Goal: Task Accomplishment & Management: Manage account settings

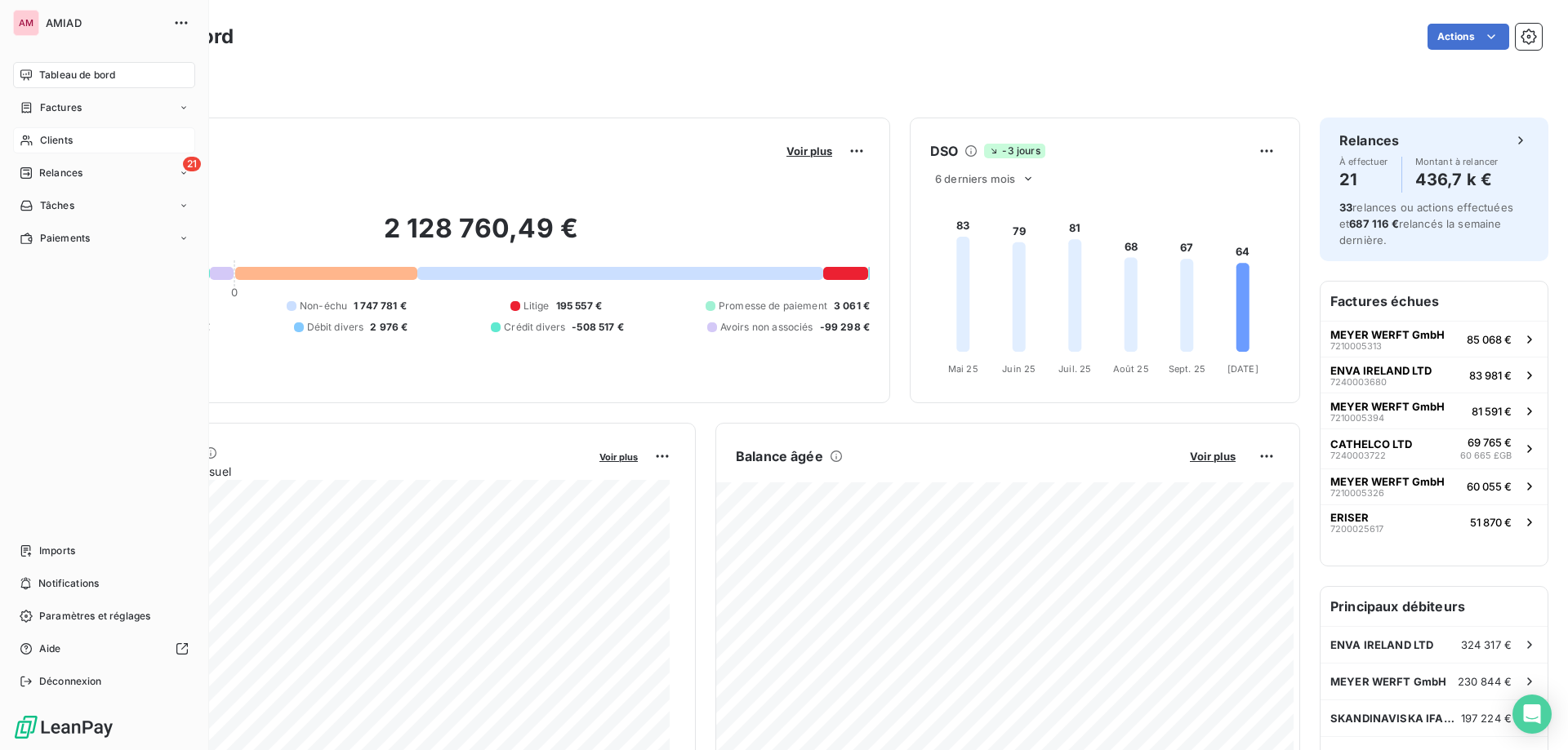
click at [80, 140] on div "Clients" at bounding box center [104, 140] width 182 height 26
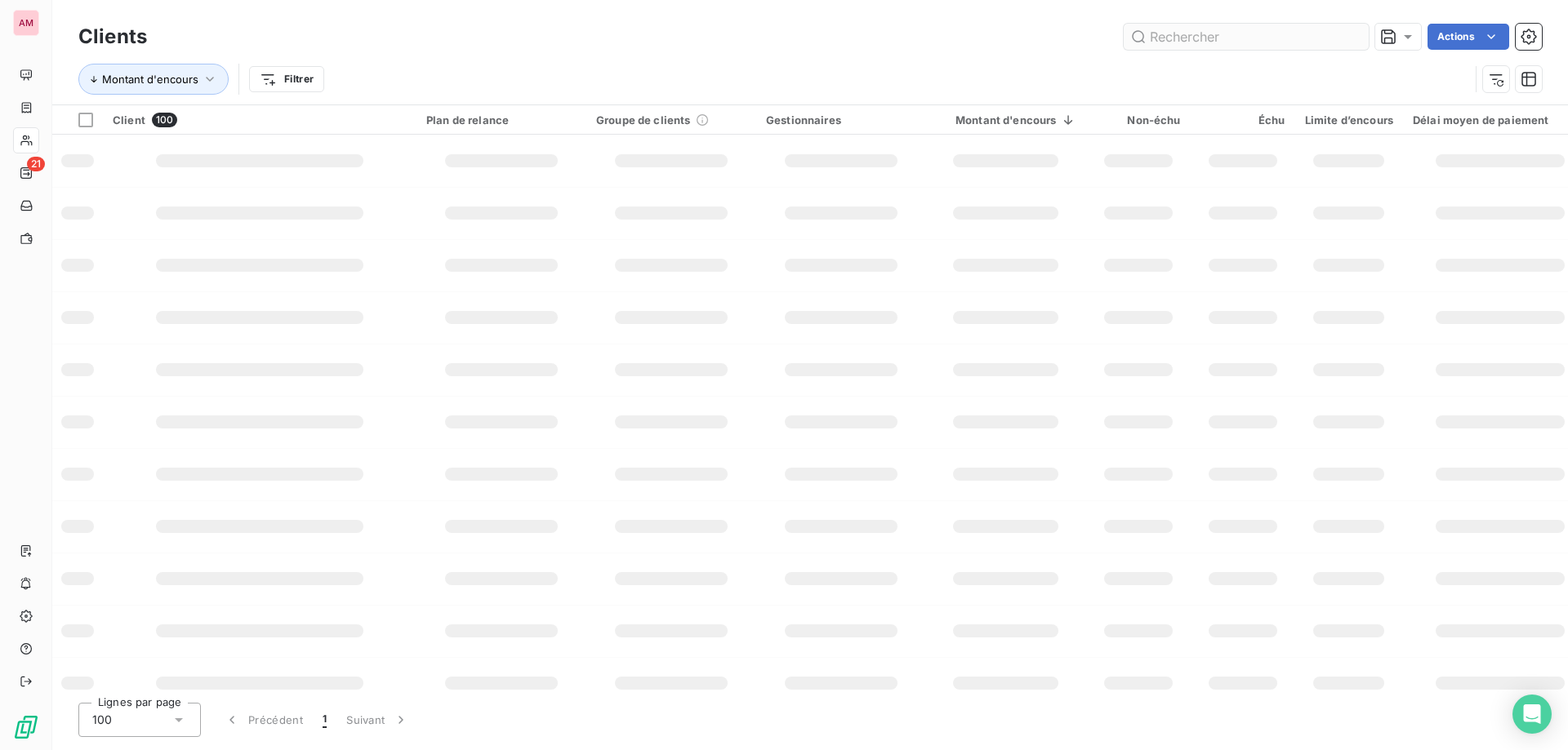
click at [1255, 41] on input "text" at bounding box center [1246, 37] width 245 height 26
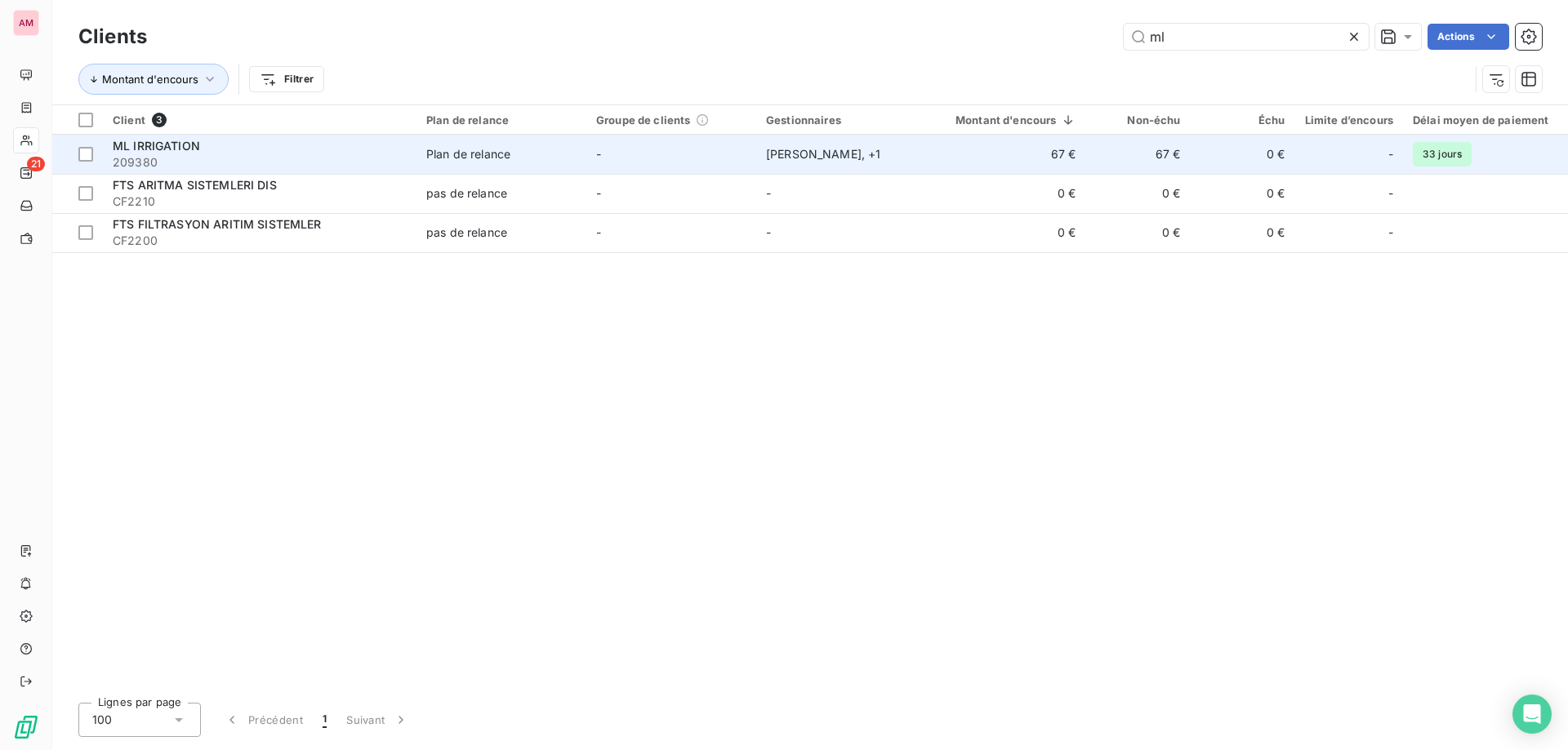
type input "ml"
click at [341, 156] on span "209380" at bounding box center [260, 162] width 294 height 16
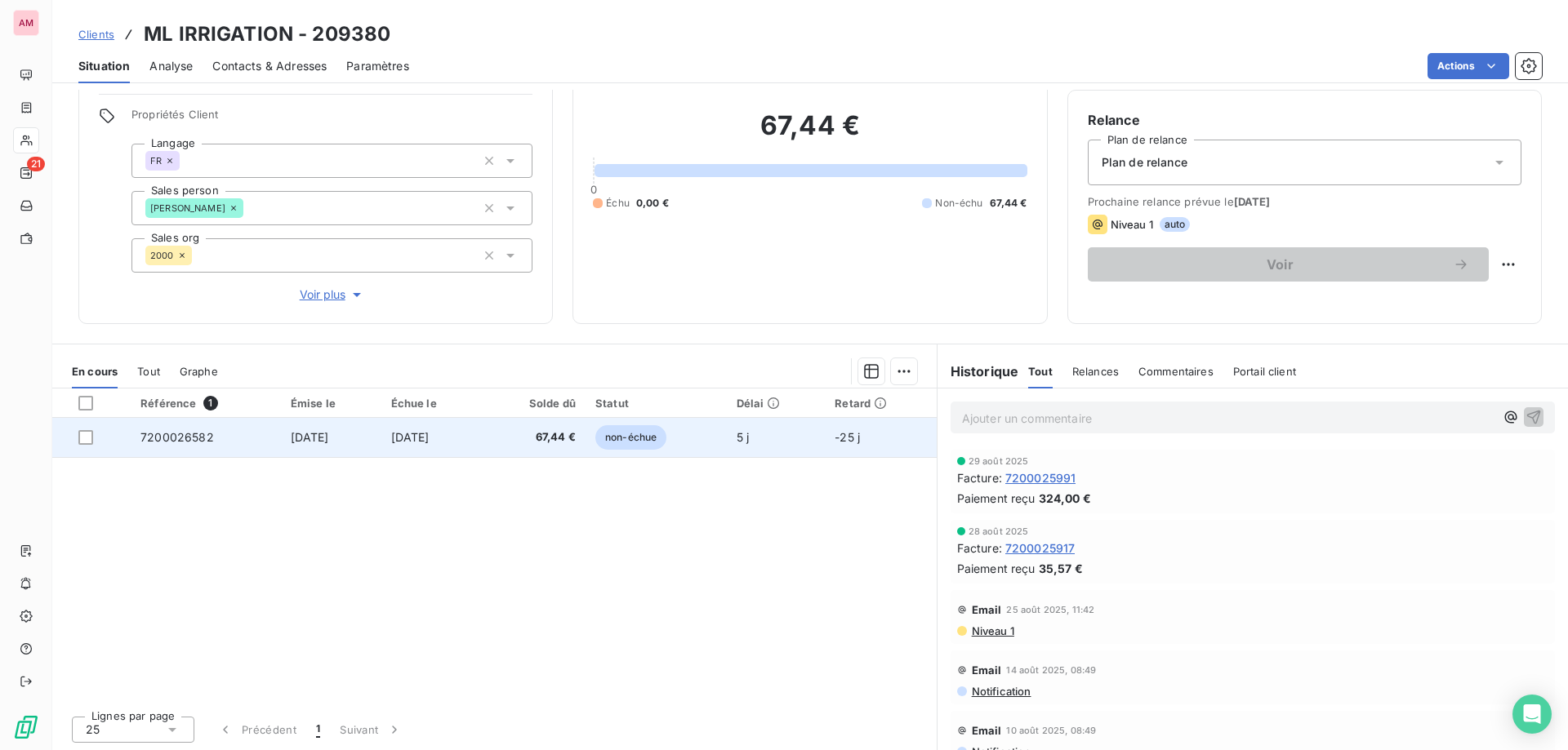
scroll to position [125, 0]
click at [483, 447] on td "[DATE]" at bounding box center [432, 435] width 101 height 40
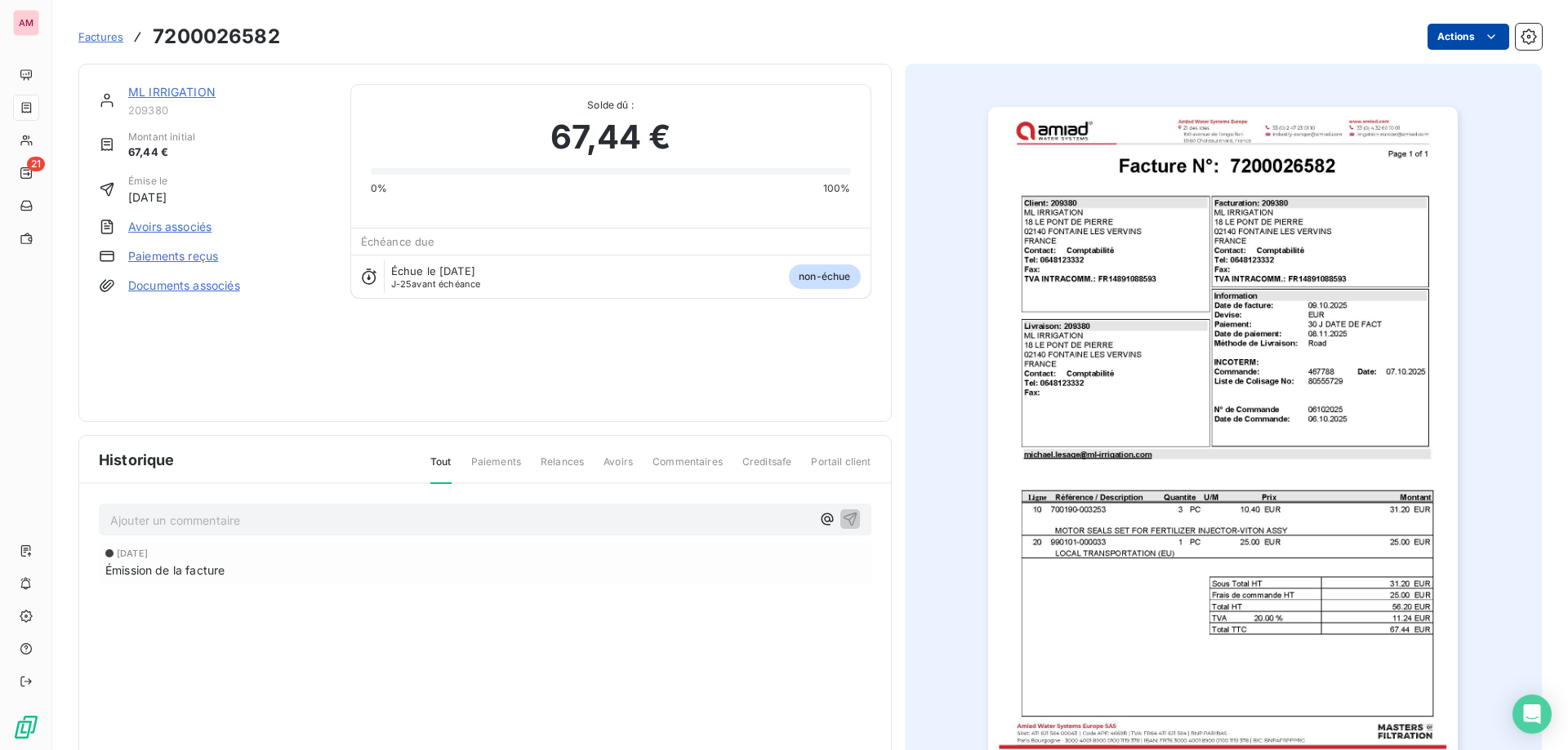
click at [1418, 30] on html "AM 21 Factures 7200026582 Actions ML IRRIGATION 209380 Montant initial 67,44 € …" at bounding box center [784, 375] width 1568 height 750
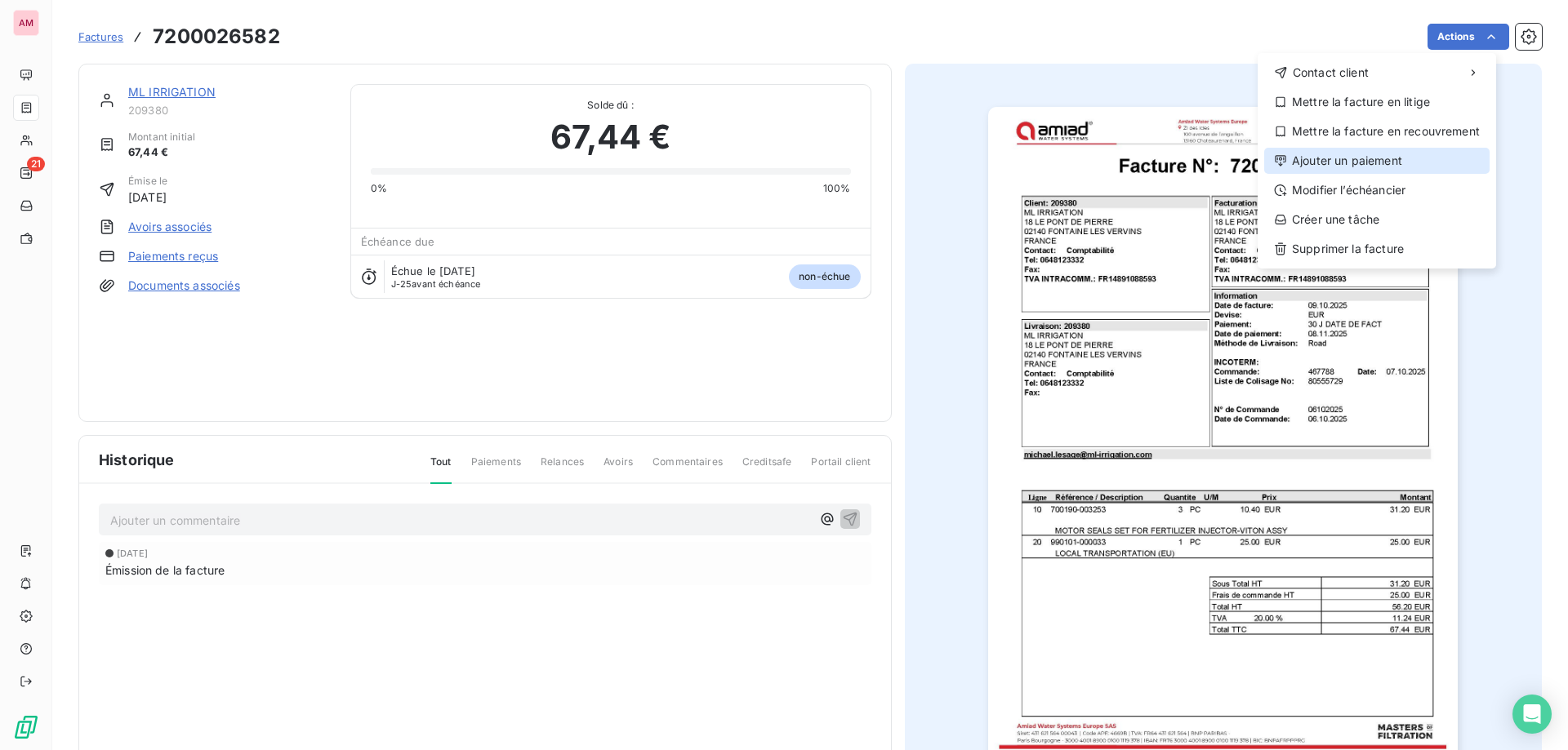
click at [1350, 167] on div "Ajouter un paiement" at bounding box center [1376, 160] width 225 height 26
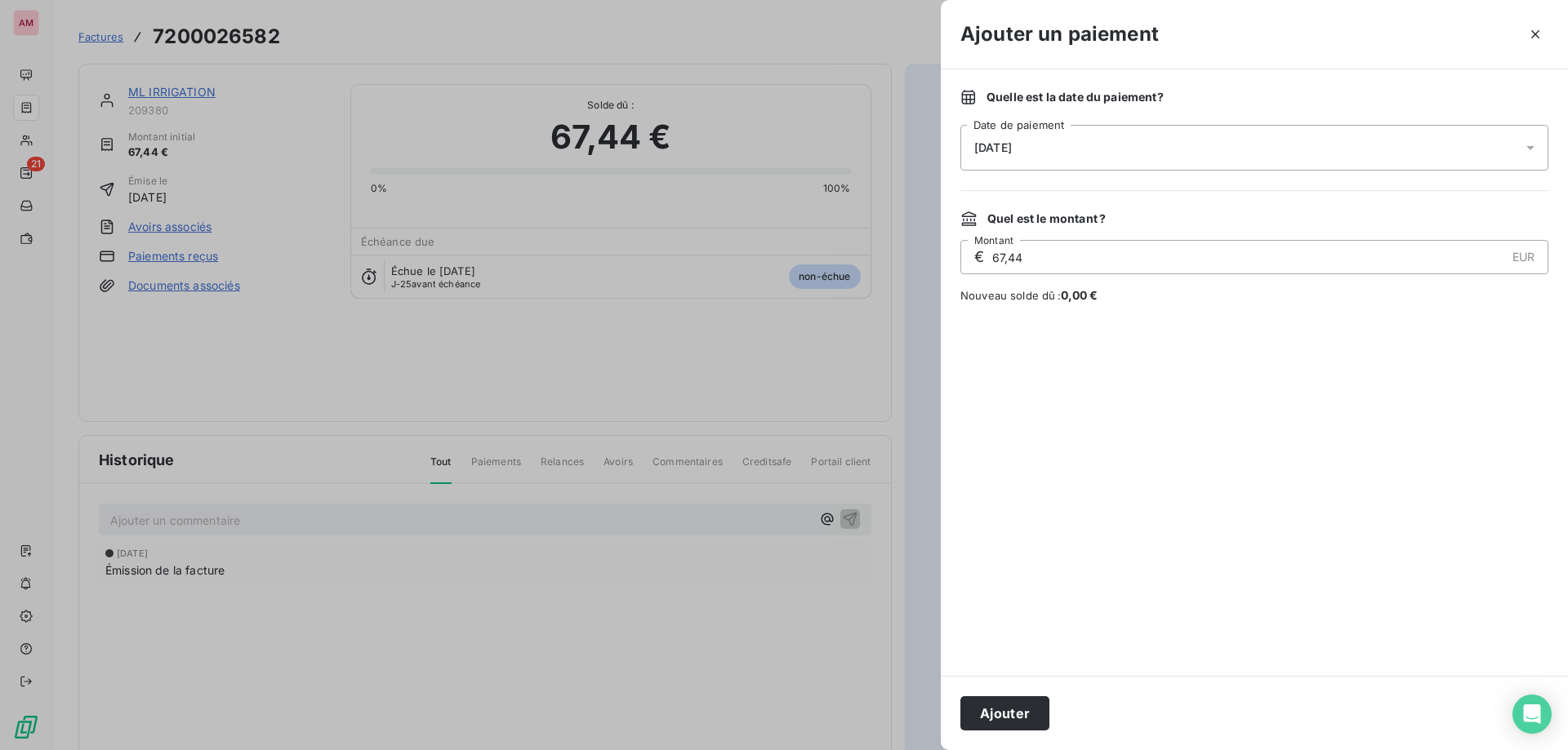
click at [1118, 152] on div "[DATE]" at bounding box center [1254, 147] width 588 height 45
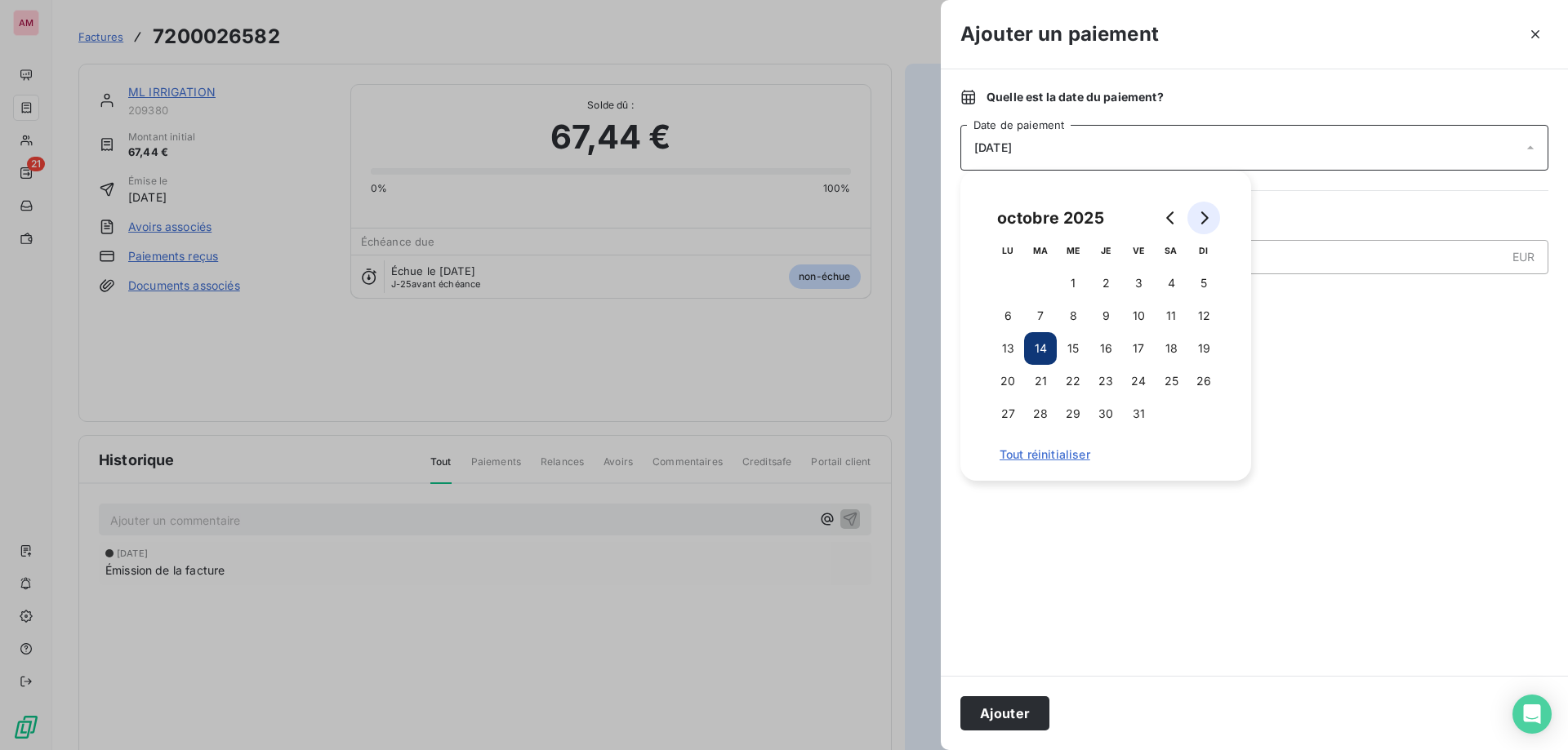
click at [1206, 214] on icon "Go to next month" at bounding box center [1204, 218] width 14 height 14
drag, startPoint x: 1012, startPoint y: 348, endPoint x: 951, endPoint y: 599, distance: 258.3
click at [1012, 347] on button "10" at bounding box center [1008, 348] width 33 height 33
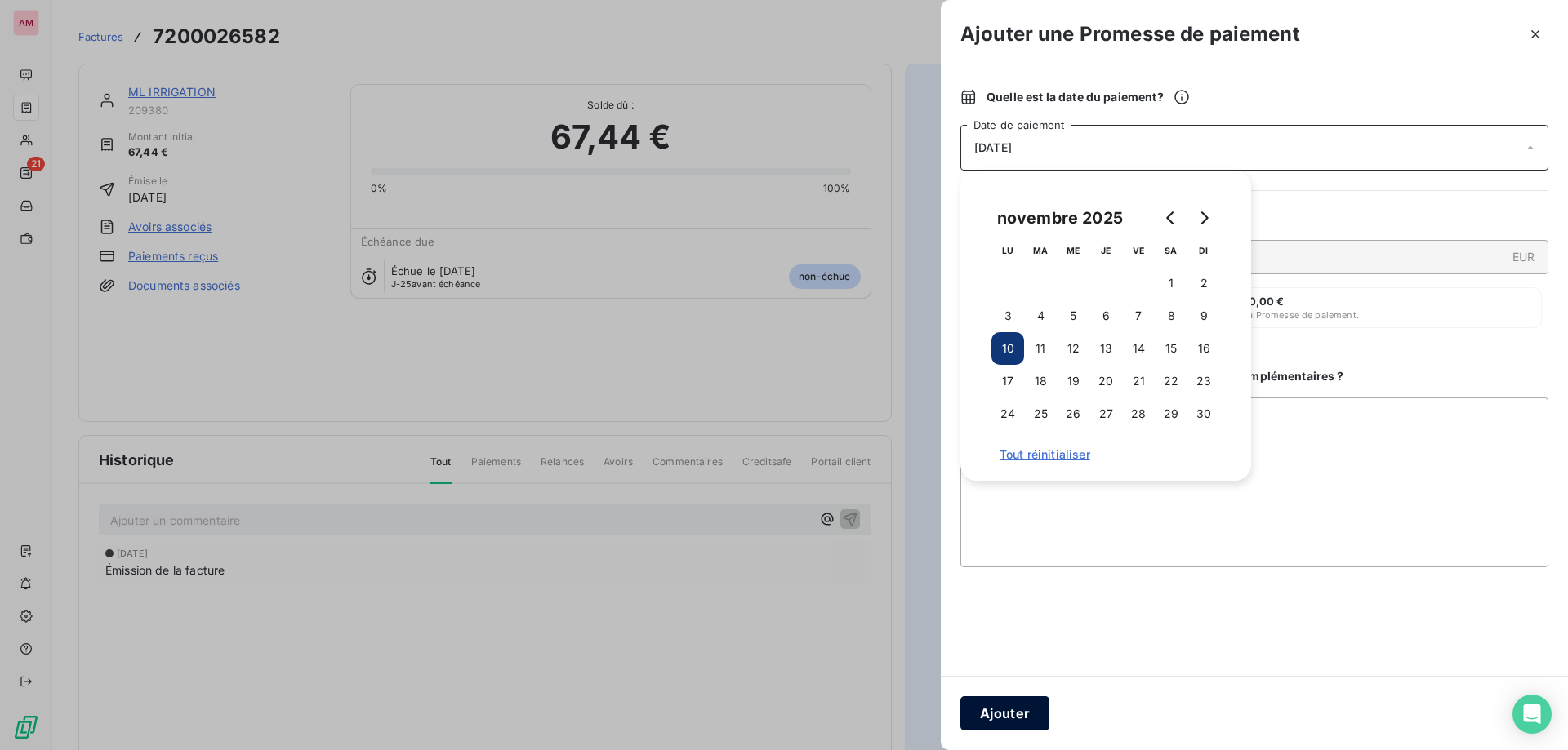
click at [994, 708] on button "Ajouter" at bounding box center [1005, 714] width 89 height 35
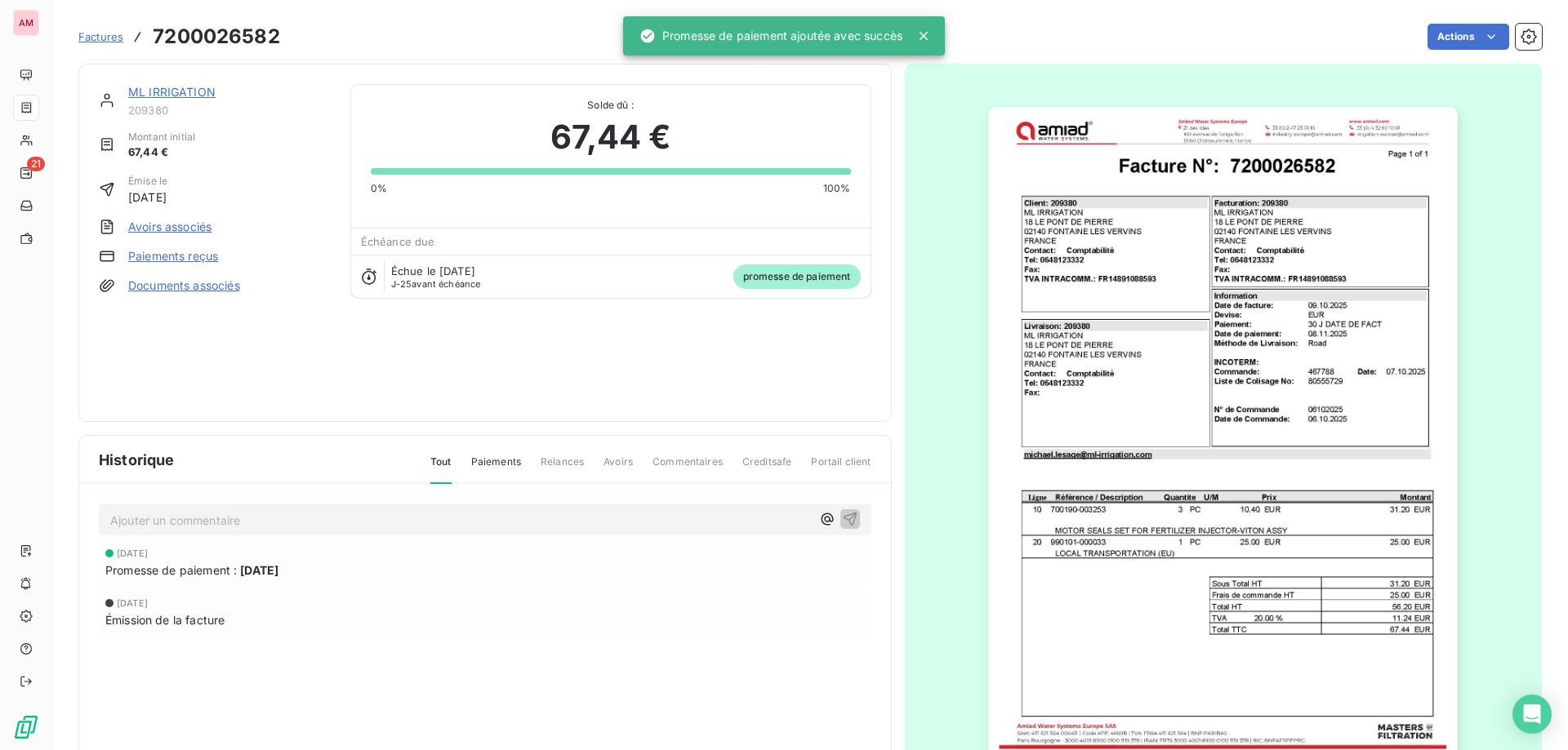
click at [695, 338] on div "ML IRRIGATION 209380 Montant initial 67,44 € Émise le [DATE] Avoirs associés Pa…" at bounding box center [485, 242] width 772 height 318
